Goal: Task Accomplishment & Management: Manage account settings

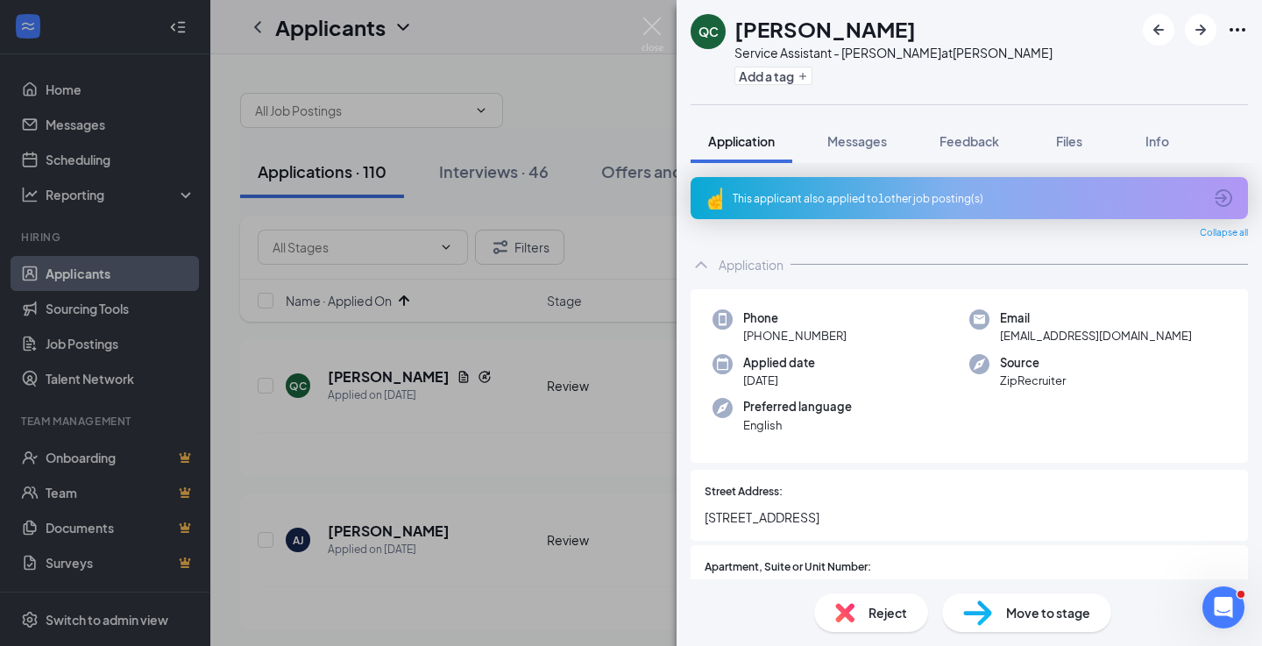
click at [897, 206] on div "This applicant also applied to 1 other job posting(s)" at bounding box center [969, 198] width 557 height 42
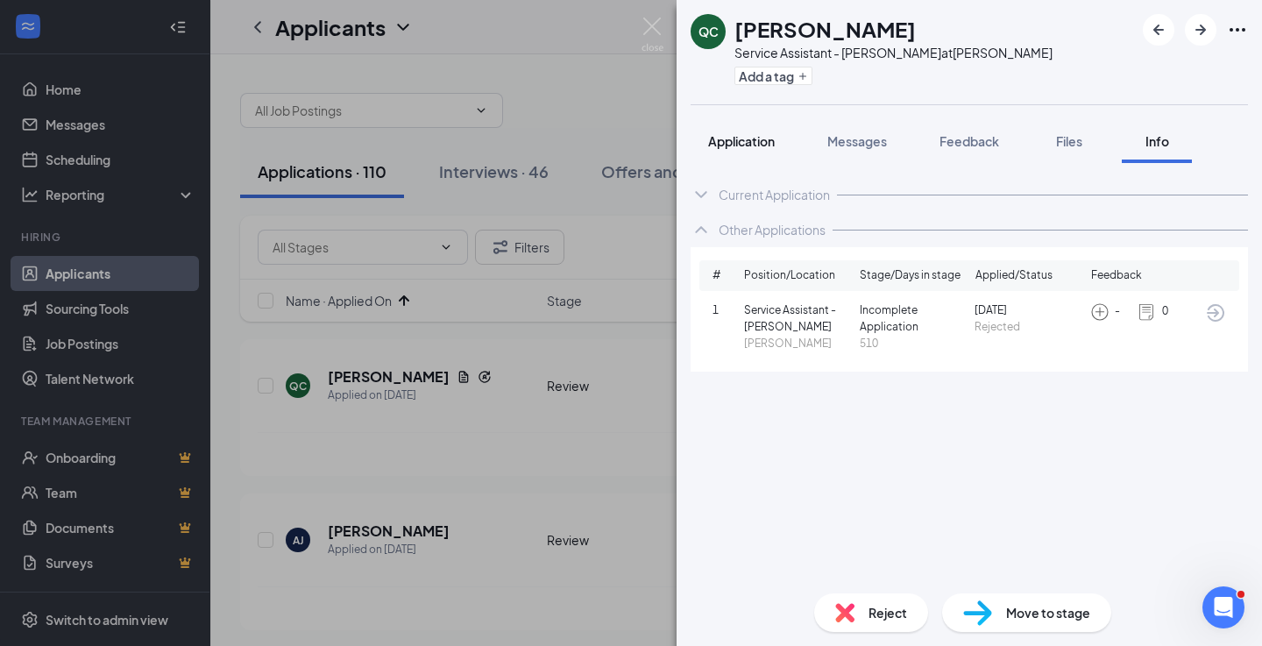
click at [742, 137] on span "Application" at bounding box center [741, 141] width 67 height 16
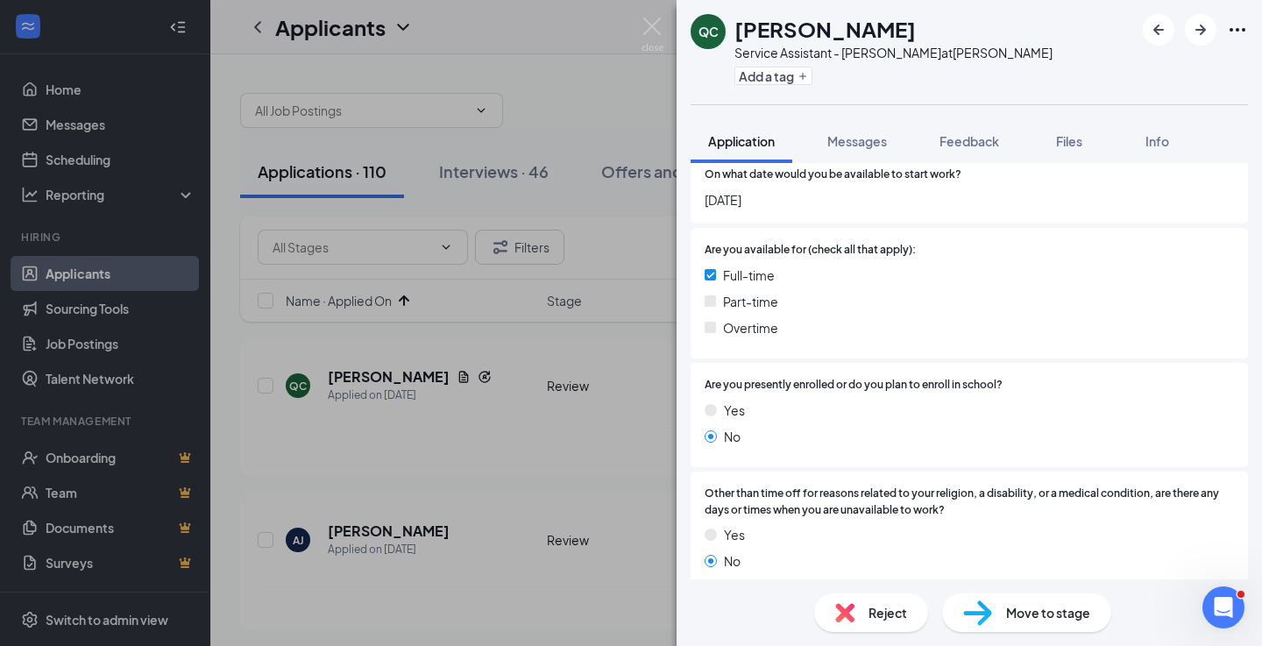
scroll to position [909, 0]
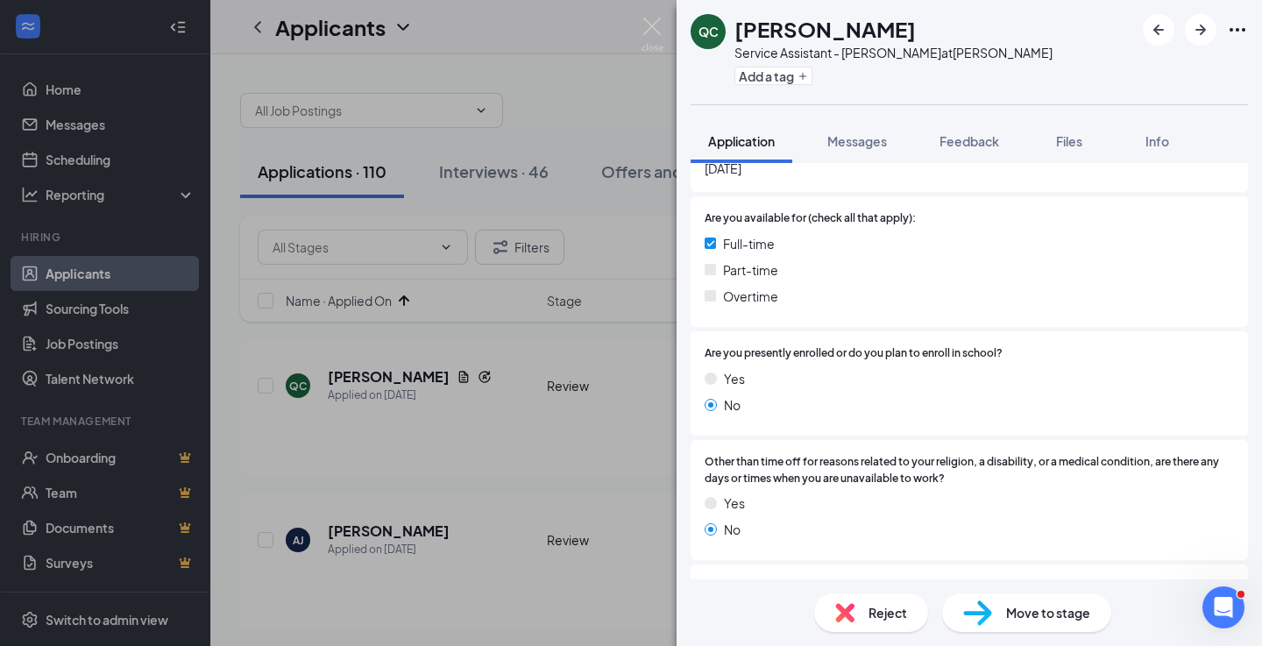
click at [845, 410] on div "No" at bounding box center [969, 404] width 529 height 19
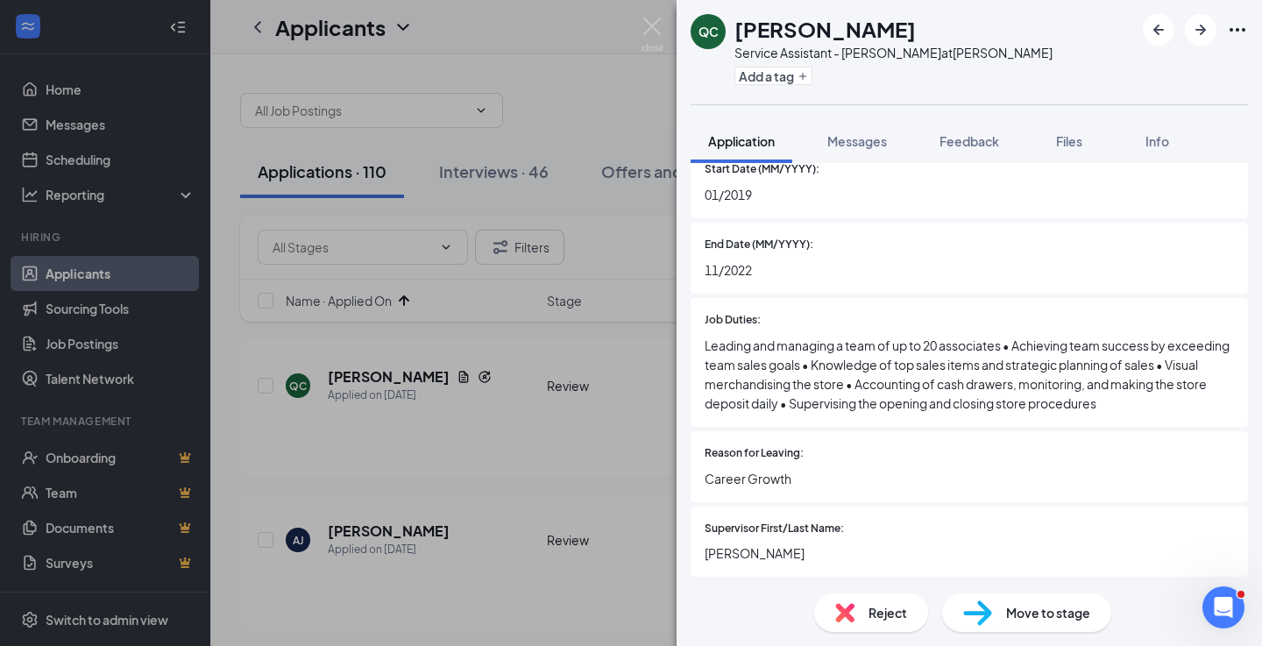
scroll to position [1937, 0]
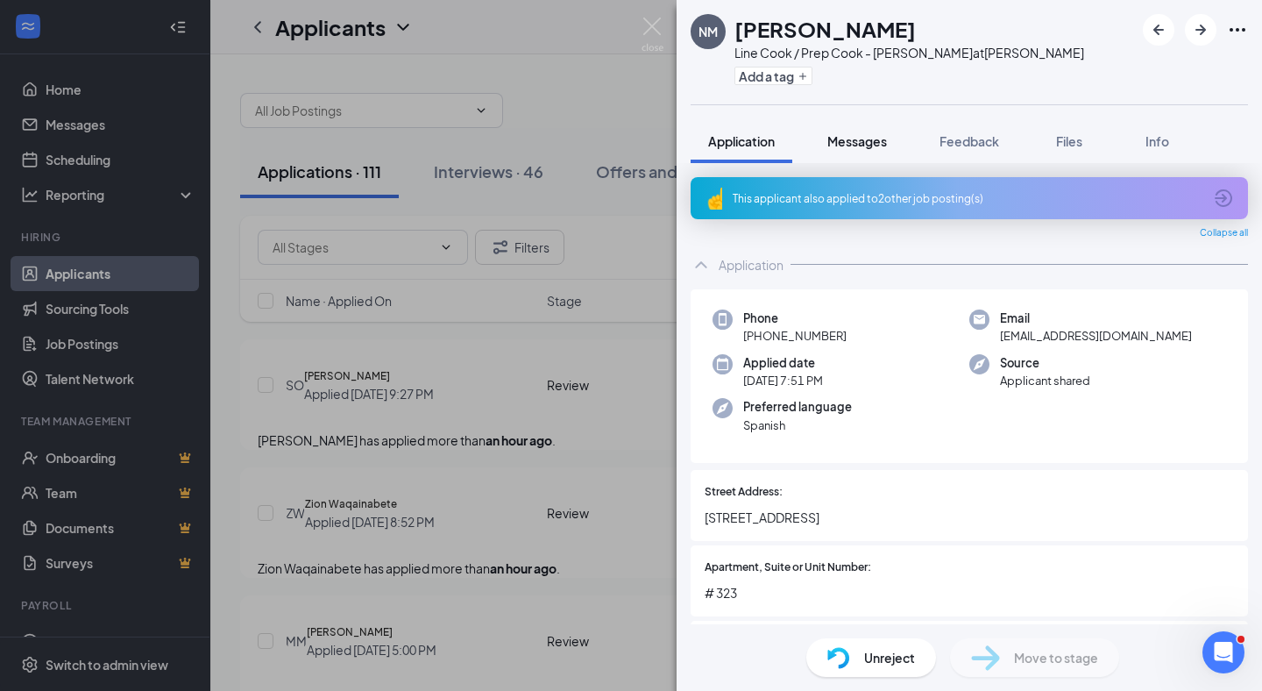
click at [854, 142] on span "Messages" at bounding box center [857, 141] width 60 height 16
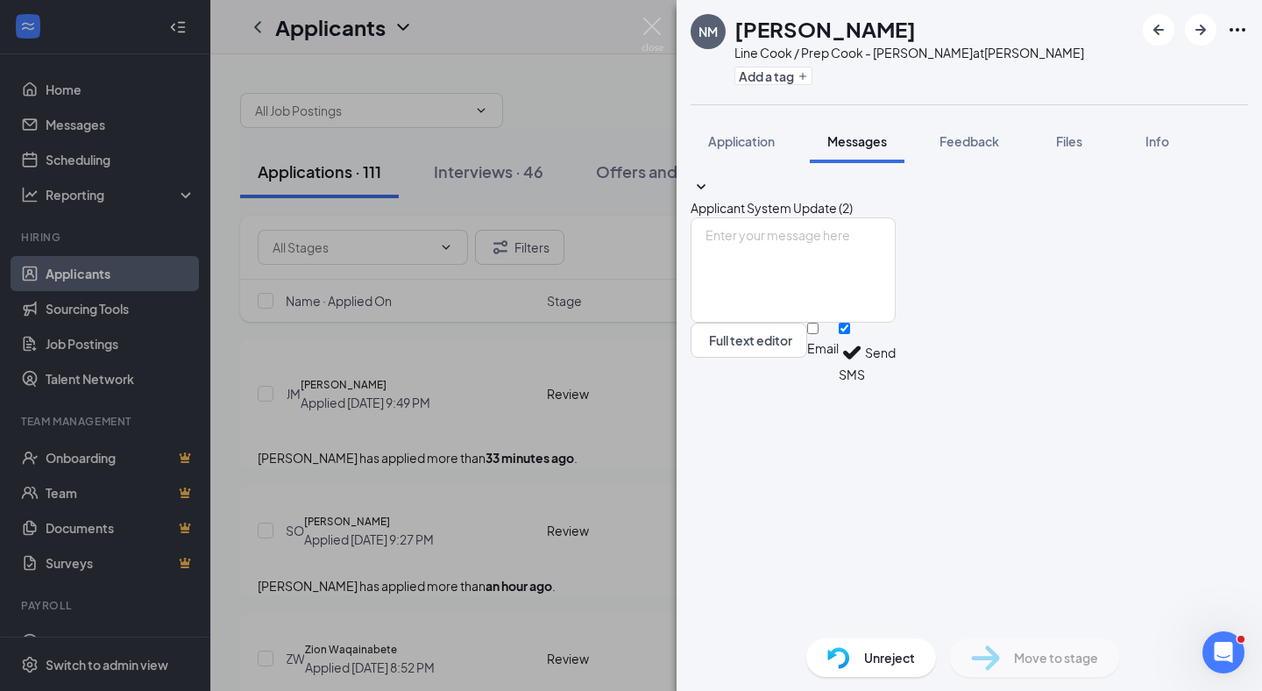
drag, startPoint x: 769, startPoint y: 150, endPoint x: 834, endPoint y: 145, distance: 65.9
click at [768, 149] on button "Application" at bounding box center [742, 141] width 102 height 44
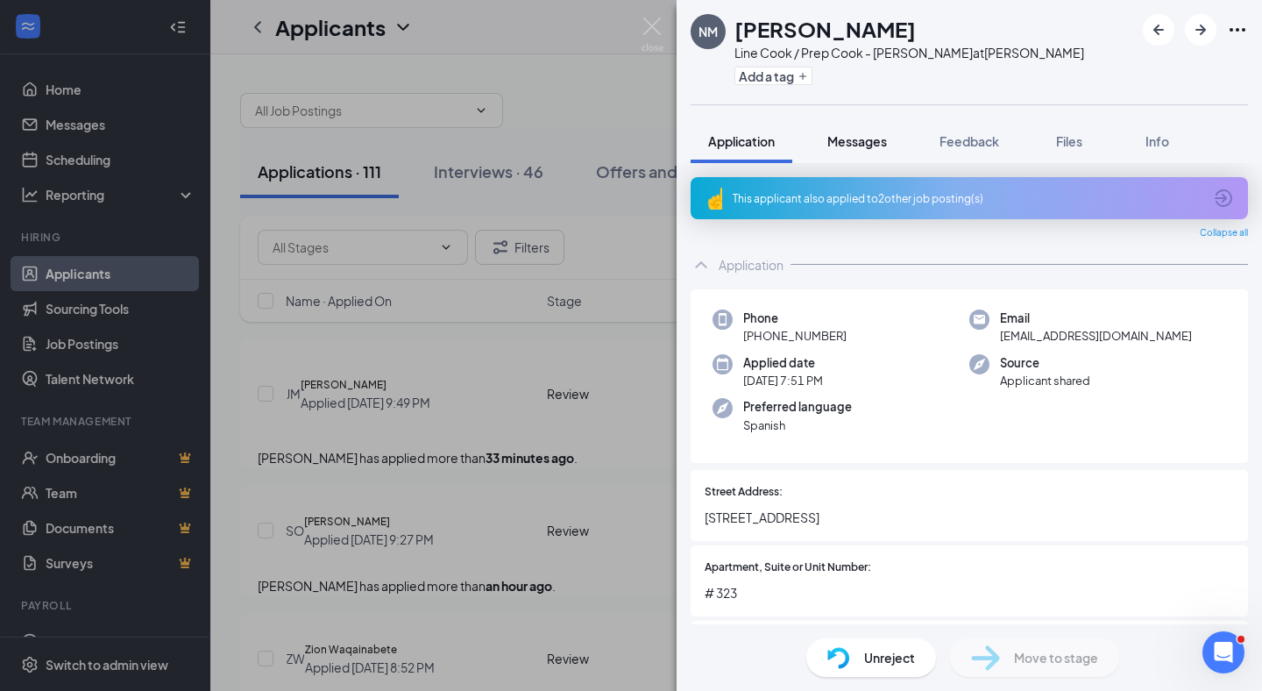
click at [839, 145] on span "Messages" at bounding box center [857, 141] width 60 height 16
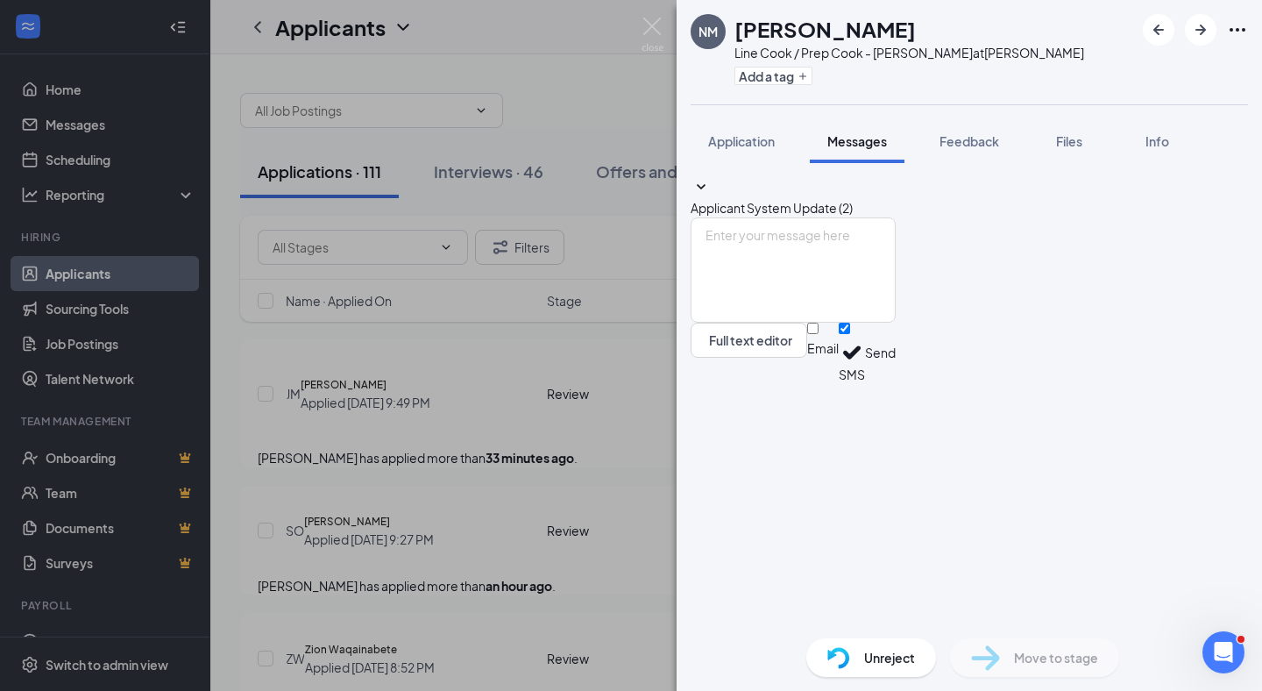
click at [853, 200] on span "Applicant System Update (2)" at bounding box center [772, 208] width 162 height 16
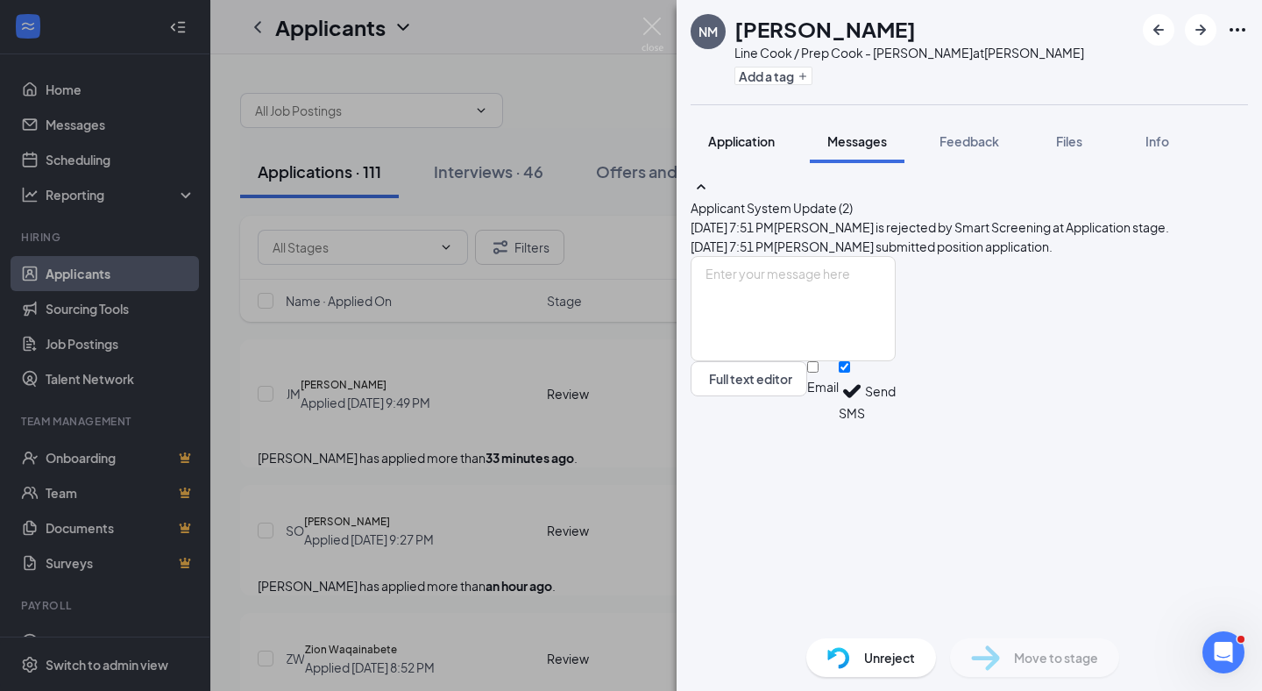
click at [749, 134] on span "Application" at bounding box center [741, 141] width 67 height 16
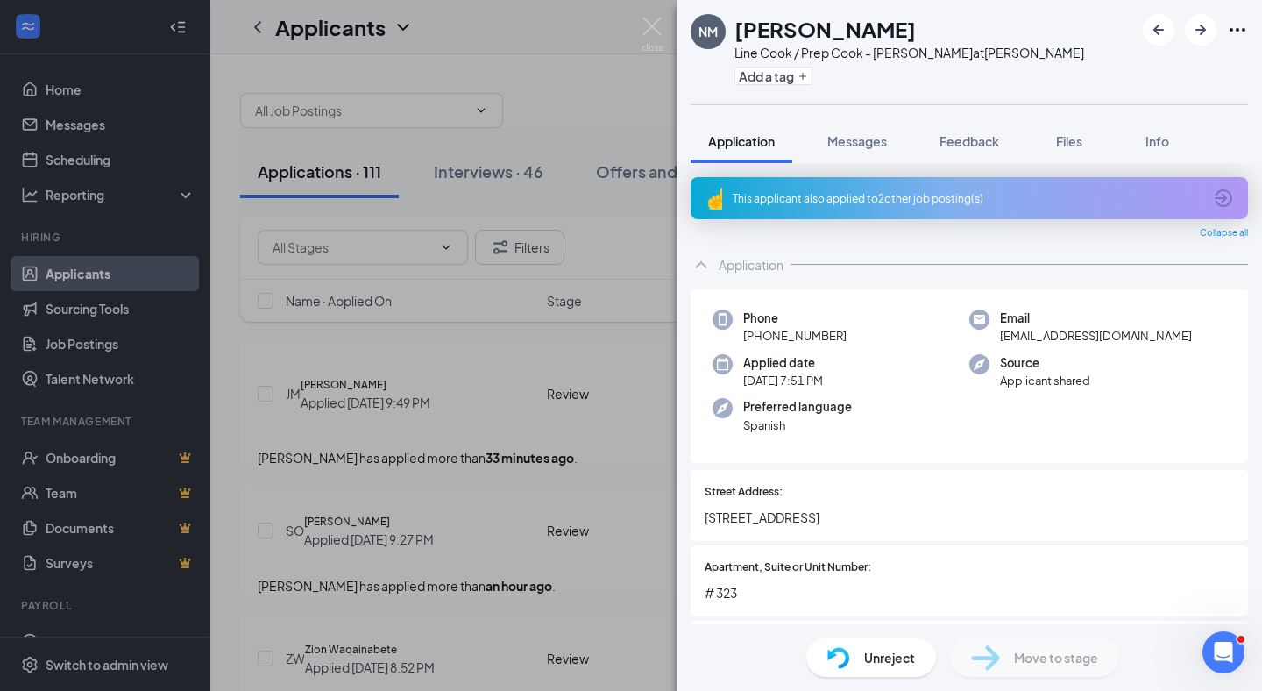
click at [887, 645] on div "Unreject" at bounding box center [871, 657] width 130 height 39
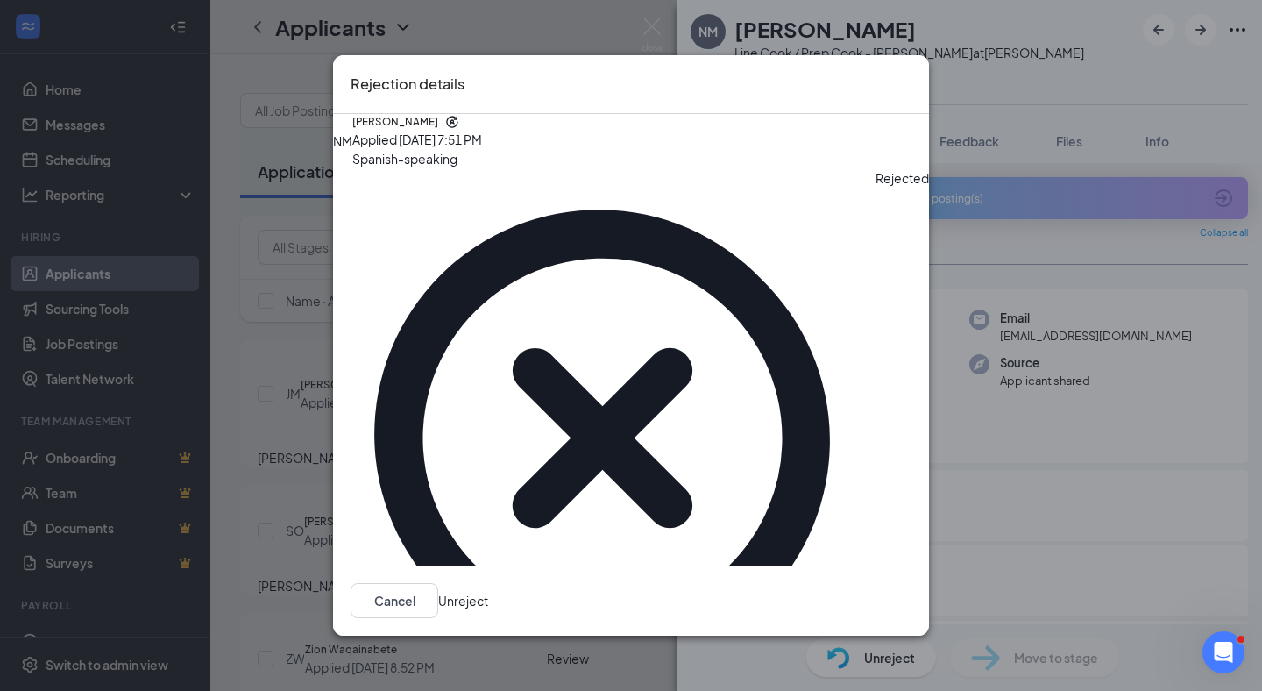
click at [488, 583] on button "Unreject" at bounding box center [463, 600] width 50 height 35
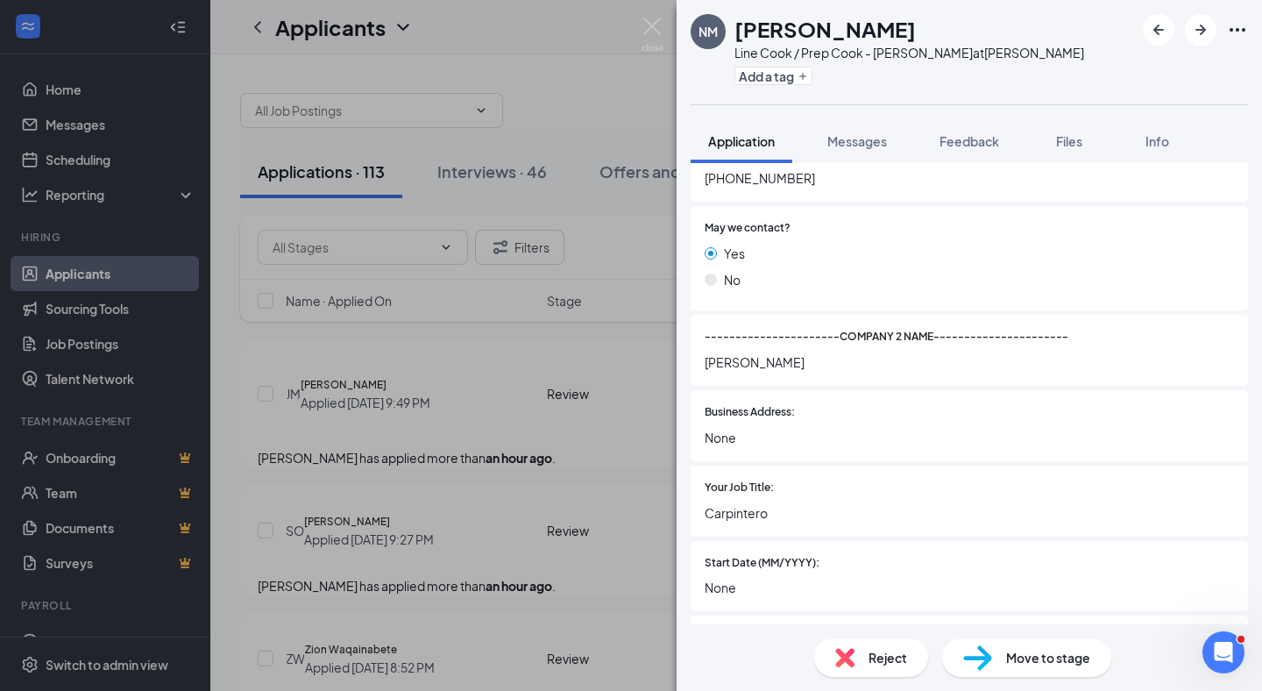
scroll to position [2408, 0]
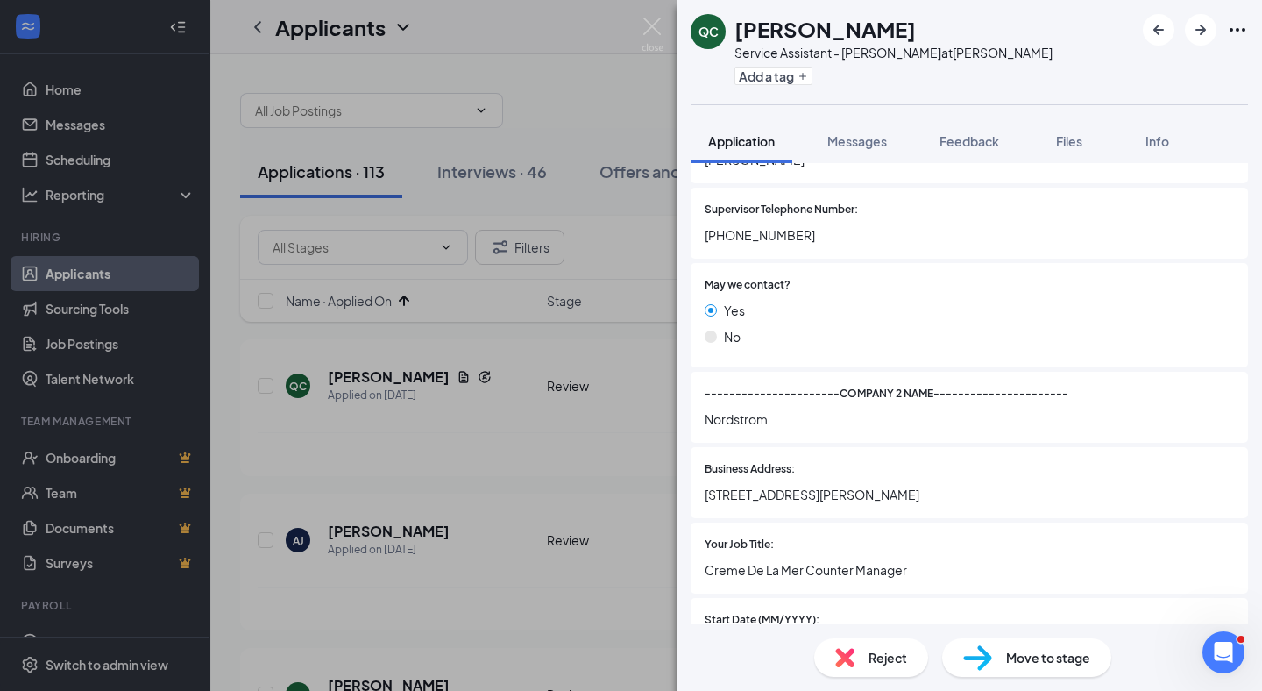
scroll to position [2365, 0]
